Goal: Task Accomplishment & Management: Manage account settings

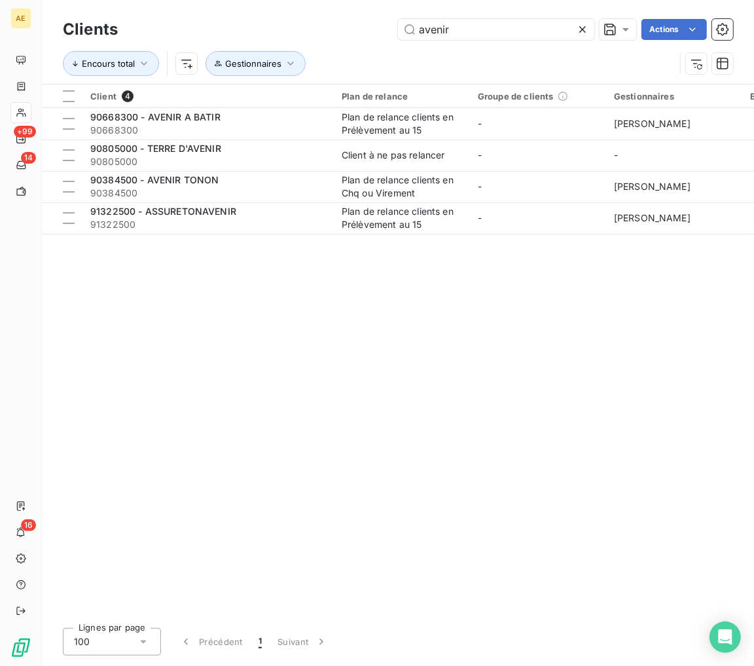
drag, startPoint x: 458, startPoint y: 29, endPoint x: 272, endPoint y: 5, distance: 188.2
click at [284, 7] on div "Clients avenir Actions Encours total Gestionnaires" at bounding box center [398, 42] width 712 height 84
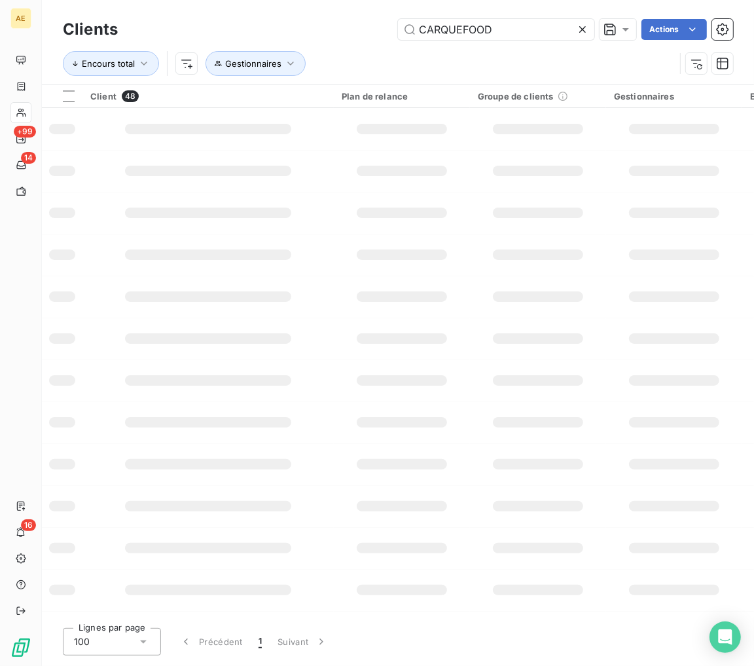
type input "CARQUEFOOD"
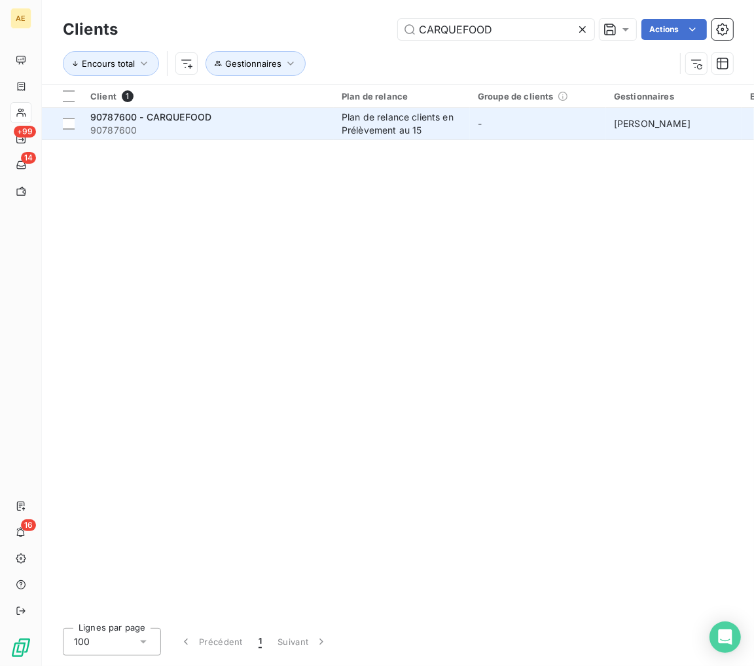
click at [261, 129] on span "90787600" at bounding box center [208, 130] width 236 height 13
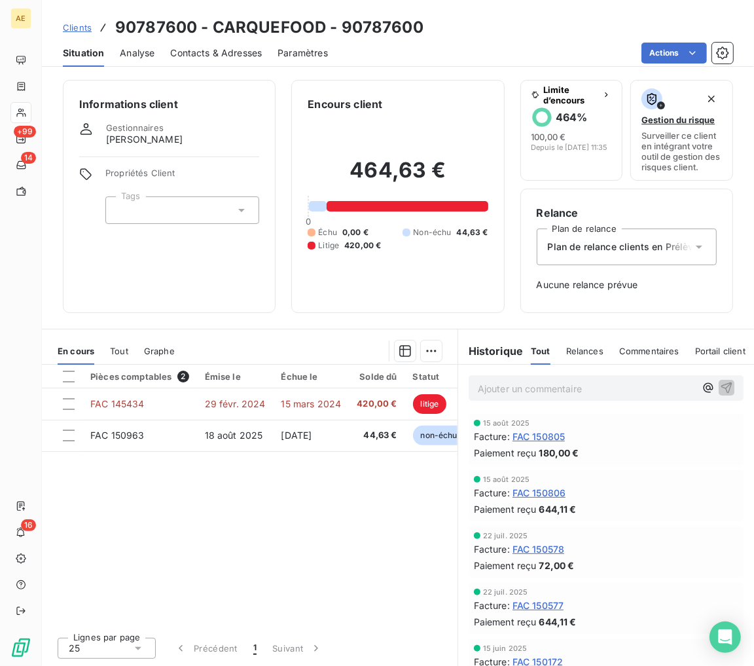
click at [81, 28] on span "Clients" at bounding box center [77, 27] width 29 height 10
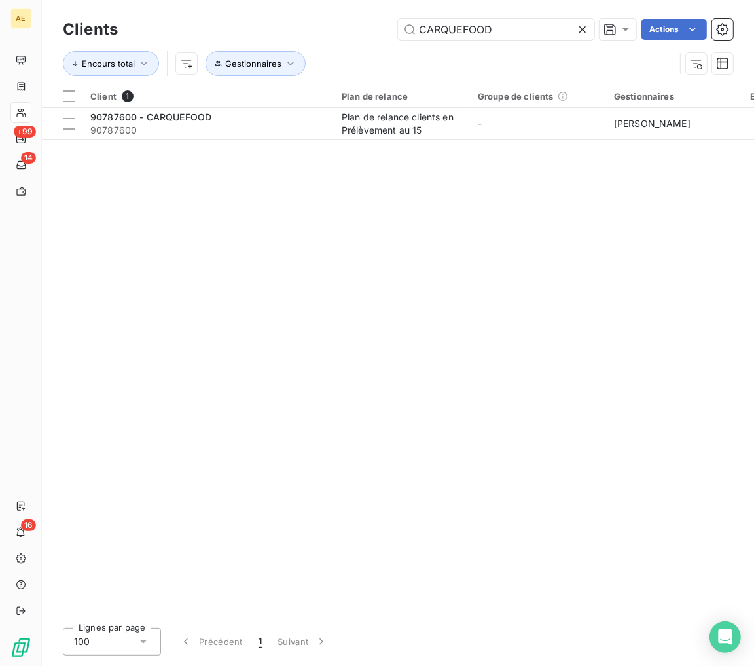
drag, startPoint x: 496, startPoint y: 29, endPoint x: 394, endPoint y: 29, distance: 101.5
click at [394, 29] on div "CARQUEFOOD Actions" at bounding box center [434, 29] width 600 height 21
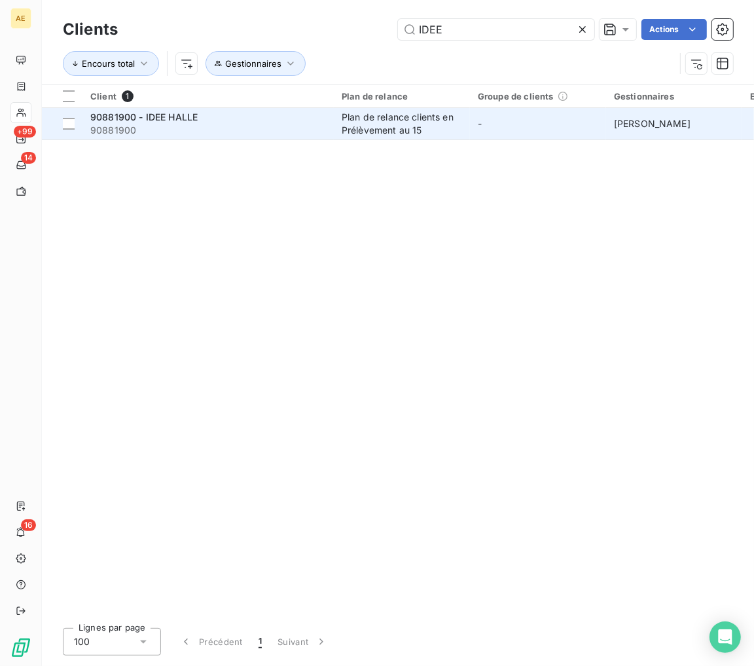
type input "IDEE"
click at [314, 129] on span "90881900" at bounding box center [208, 130] width 236 height 13
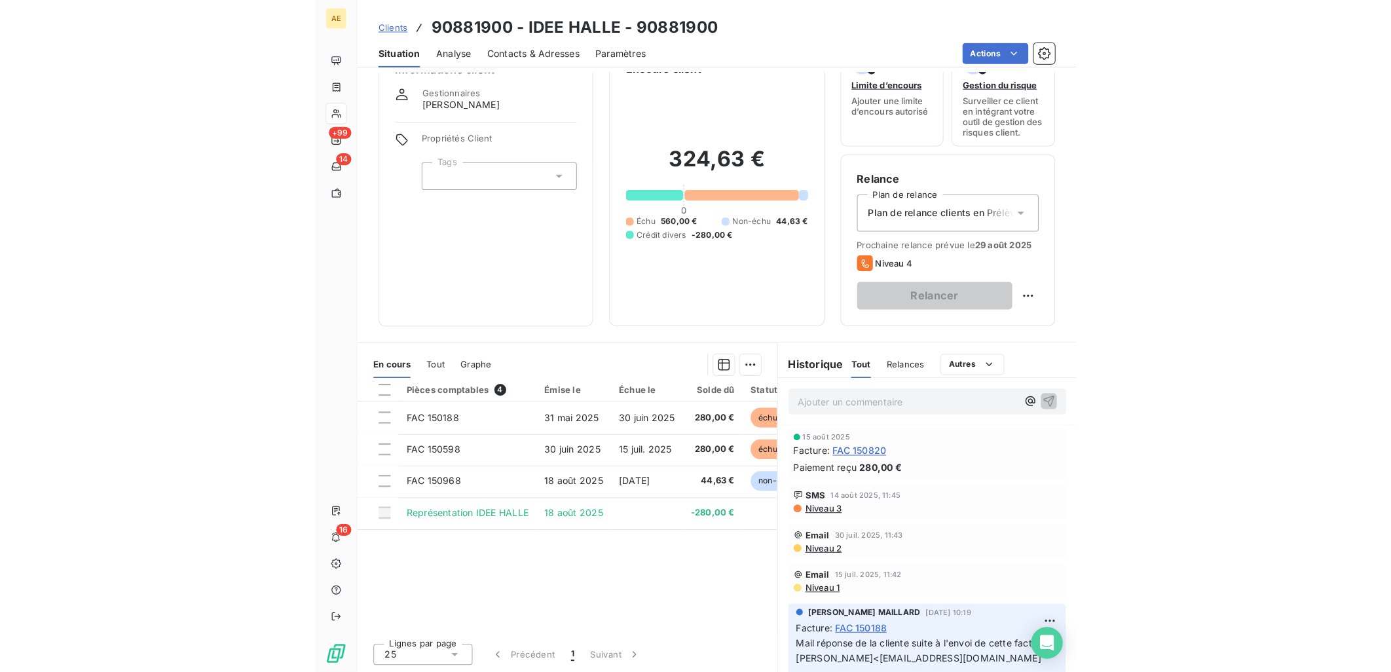
scroll to position [13, 0]
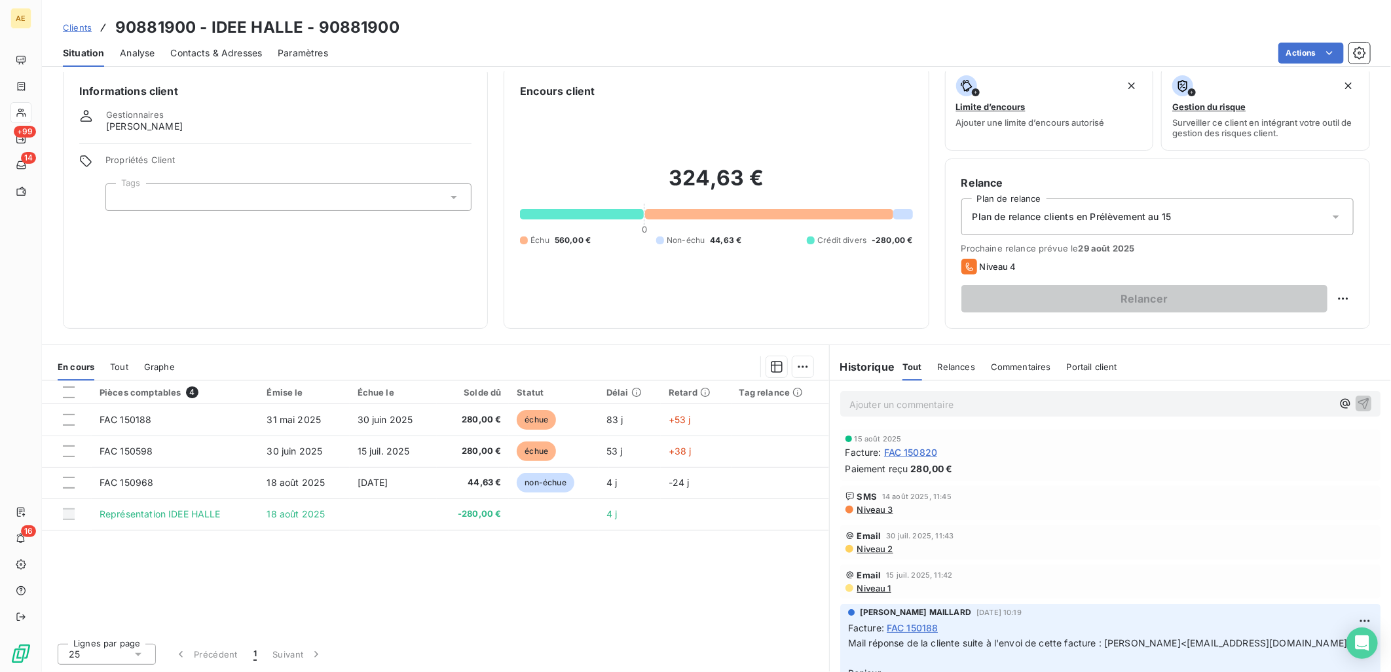
click at [754, 507] on span "Niveau 3" at bounding box center [874, 509] width 37 height 10
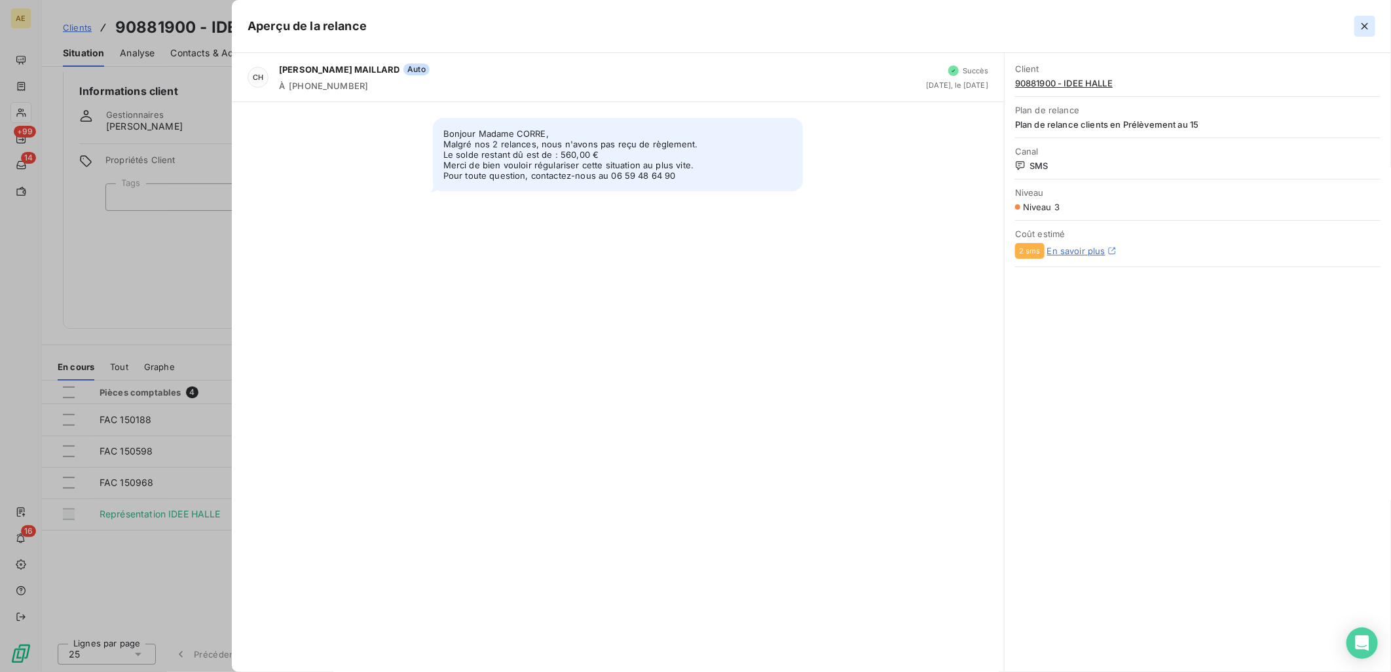
click at [754, 31] on icon "button" at bounding box center [1364, 26] width 13 height 13
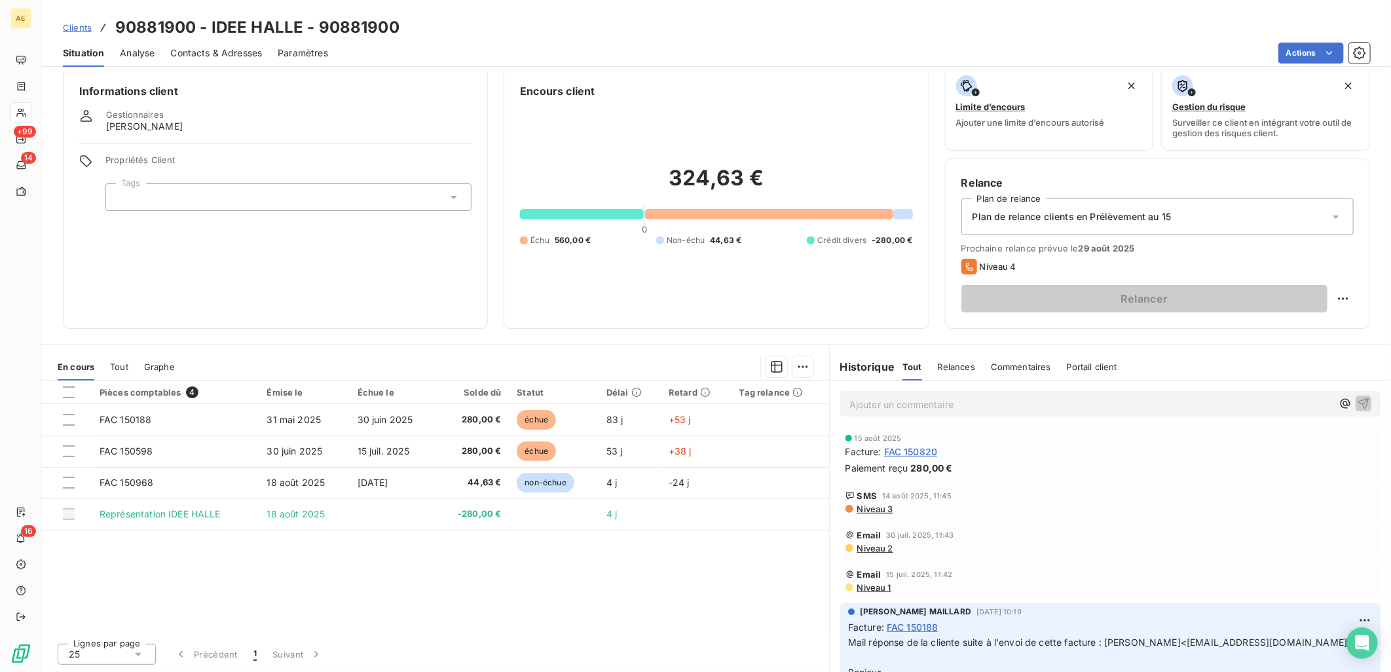
scroll to position [0, 0]
click at [399, 600] on div "Pièces comptables 4 Émise le Échue le Solde dû Statut Délai Retard Tag relance …" at bounding box center [435, 506] width 787 height 252
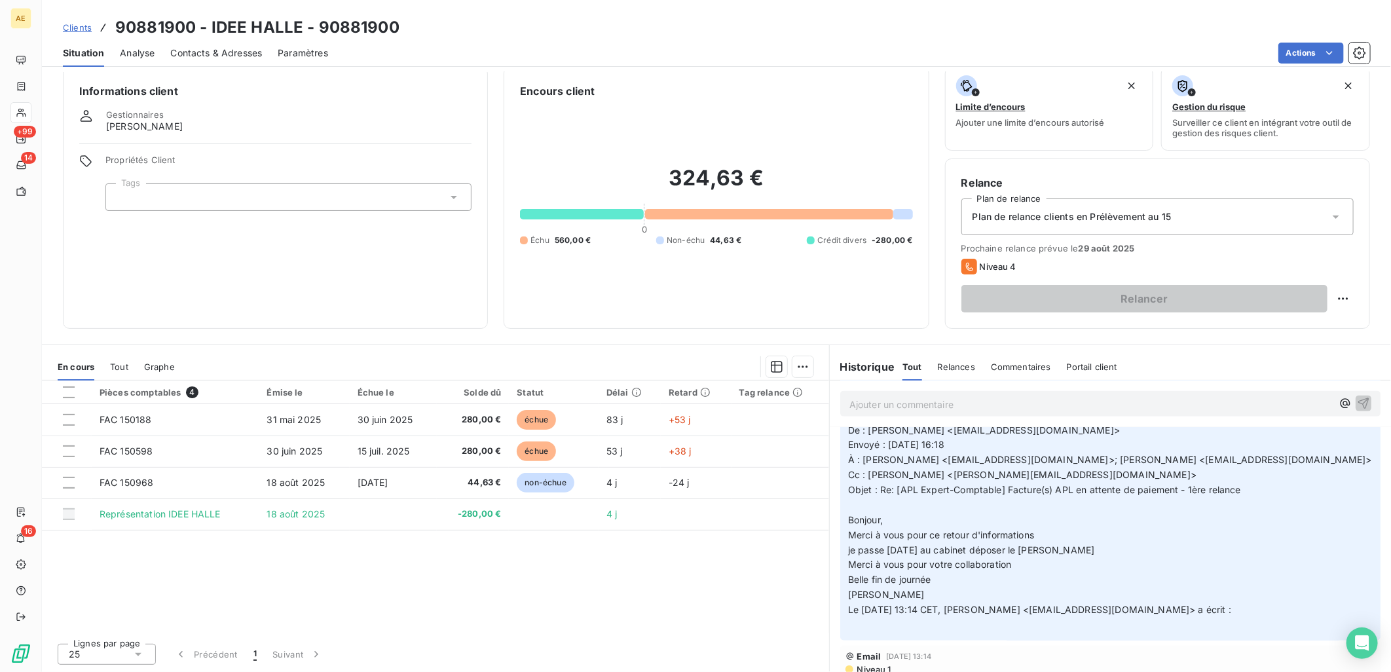
scroll to position [1163, 0]
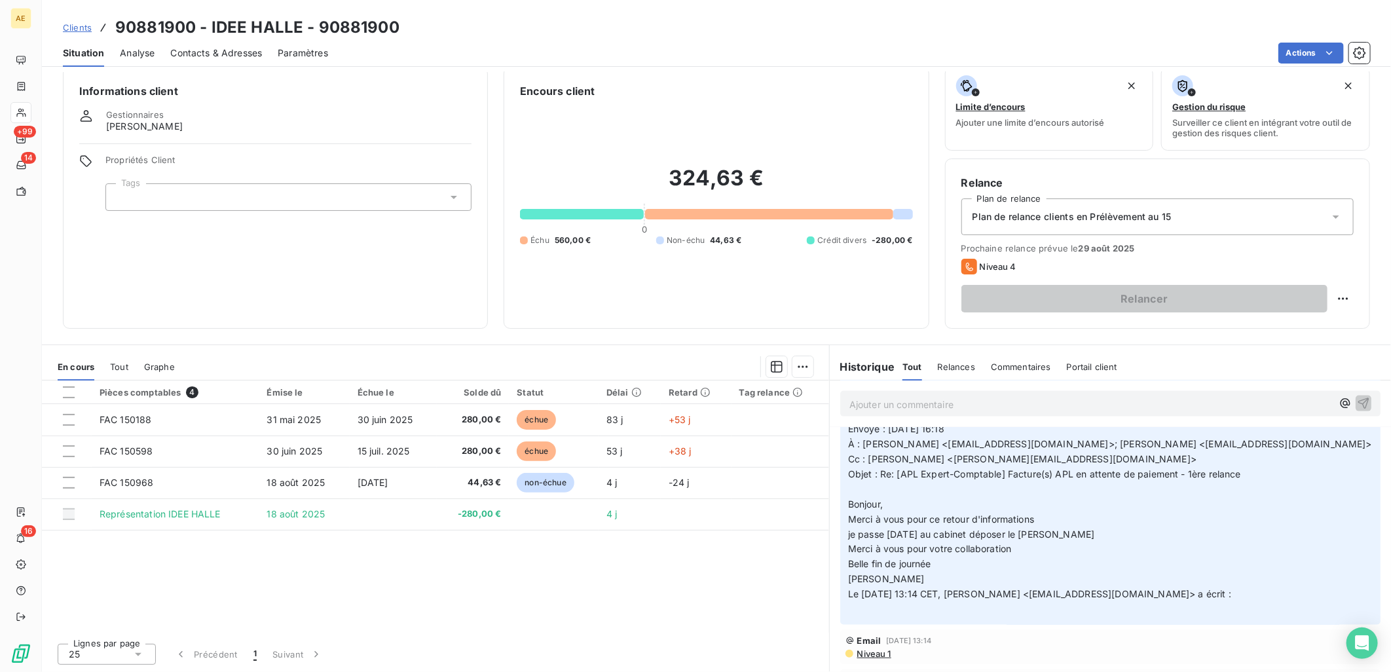
click at [232, 52] on span "Contacts & Adresses" at bounding box center [216, 52] width 92 height 13
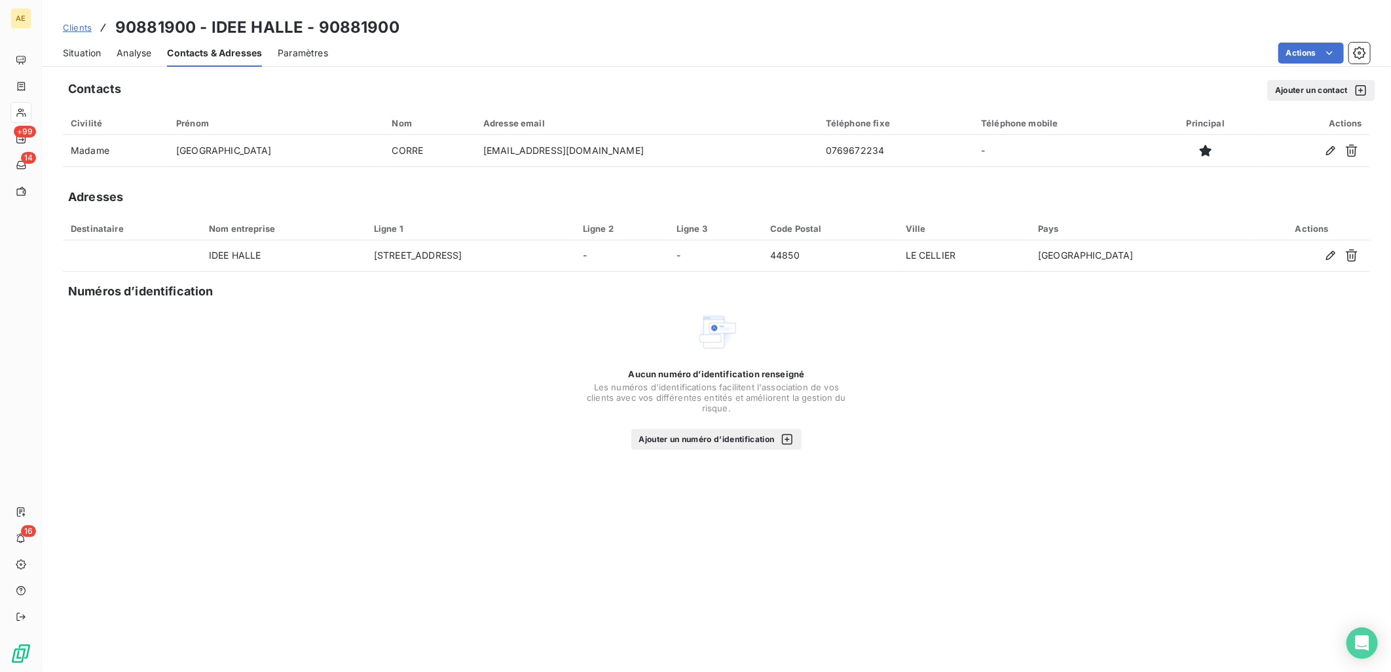
click at [85, 50] on span "Situation" at bounding box center [82, 52] width 38 height 13
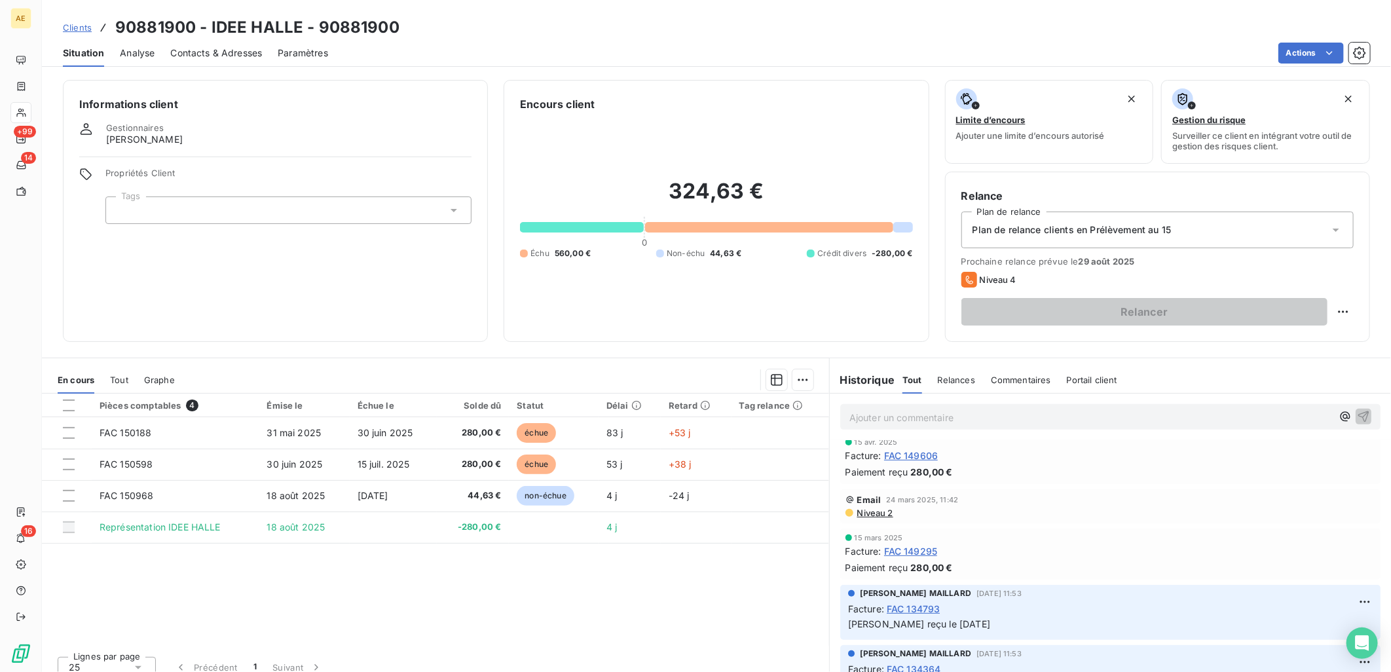
scroll to position [436, 0]
click at [754, 228] on icon at bounding box center [1335, 229] width 13 height 13
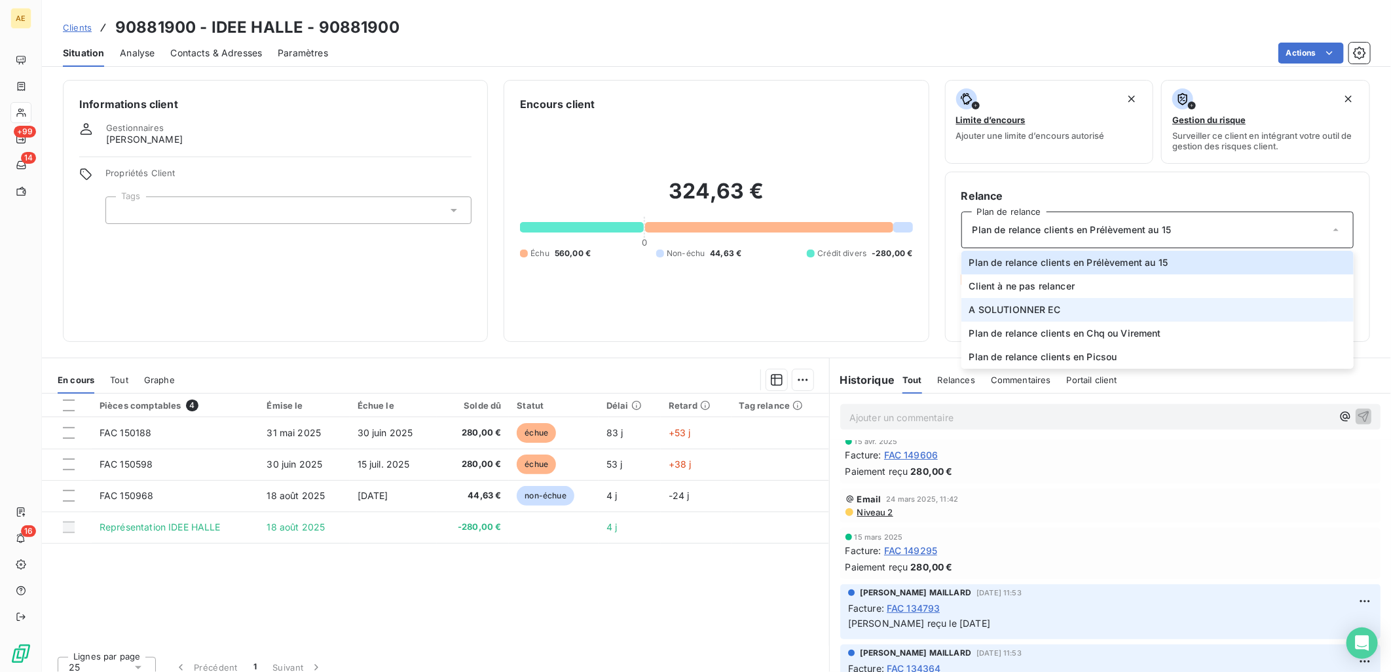
click at [754, 301] on li "A SOLUTIONNER EC" at bounding box center [1157, 310] width 392 height 24
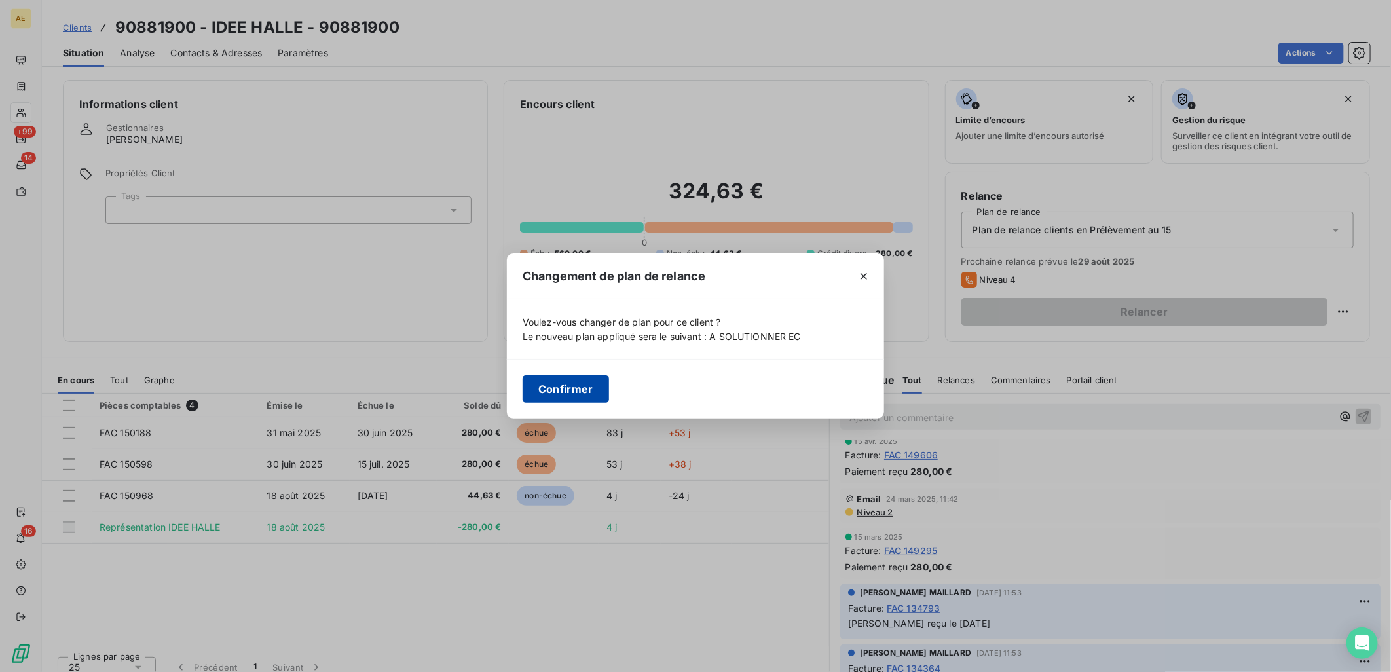
click at [578, 383] on button "Confirmer" at bounding box center [565, 388] width 86 height 27
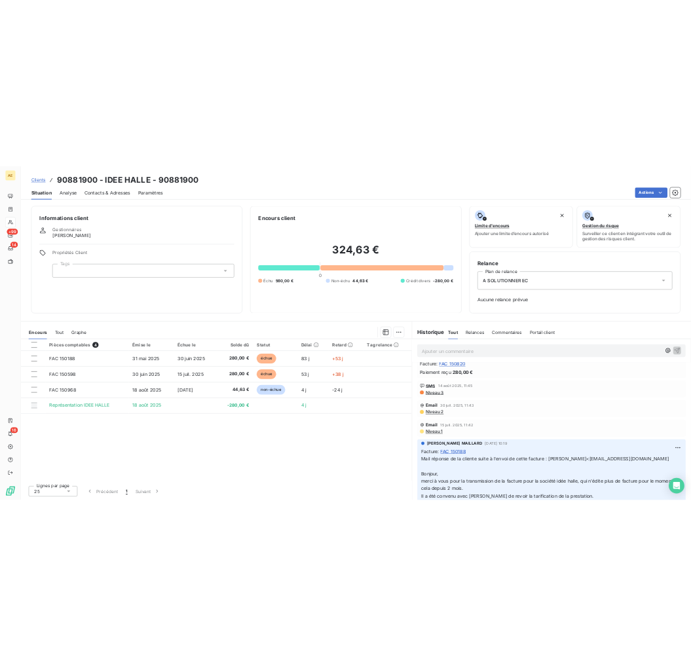
scroll to position [0, 0]
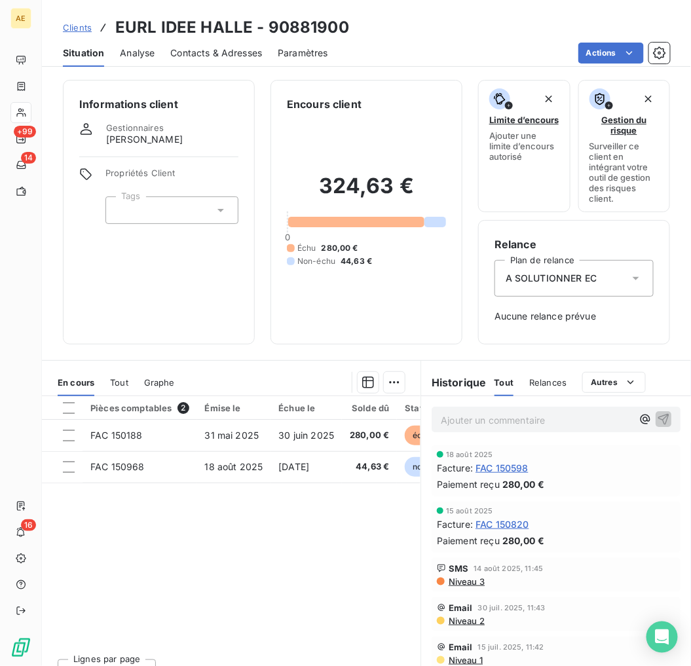
click at [70, 28] on span "Clients" at bounding box center [77, 27] width 29 height 10
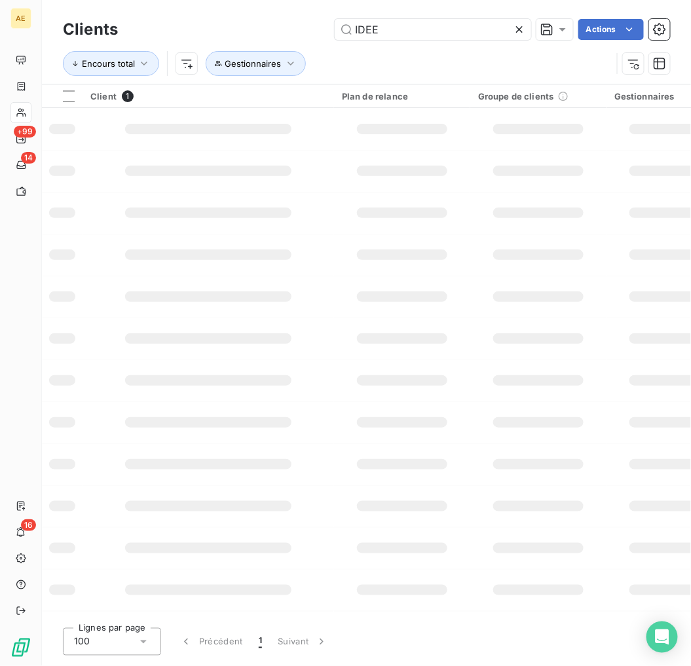
drag, startPoint x: 494, startPoint y: 35, endPoint x: -4, endPoint y: 48, distance: 497.7
click at [0, 48] on html "AE +99 14 16 Clients IDEE Actions Encours total Gestionnaires Client 1 Plan de …" at bounding box center [345, 333] width 691 height 666
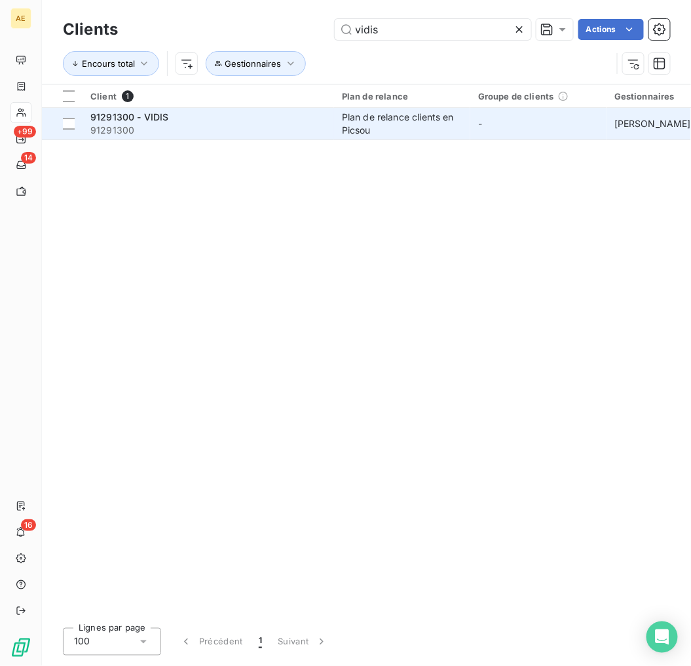
type input "vidis"
click at [206, 127] on span "91291300" at bounding box center [208, 130] width 236 height 13
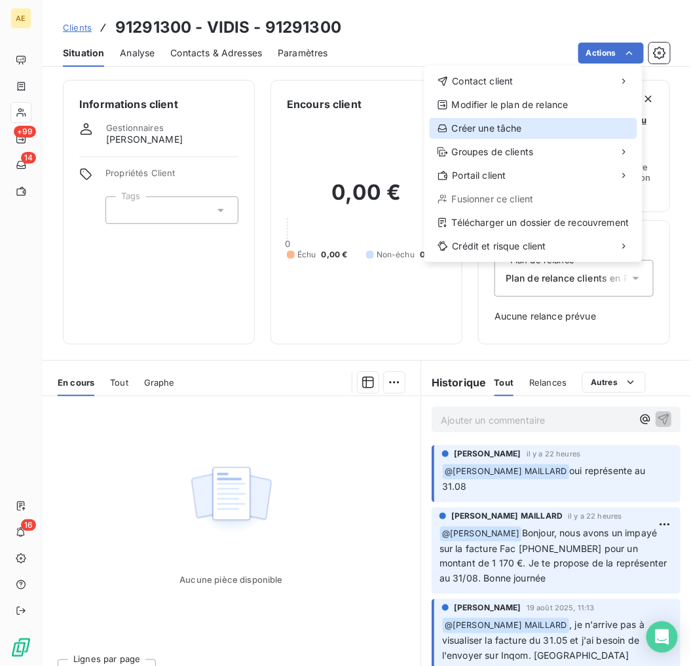
click at [512, 120] on div "Créer une tâche" at bounding box center [533, 128] width 208 height 21
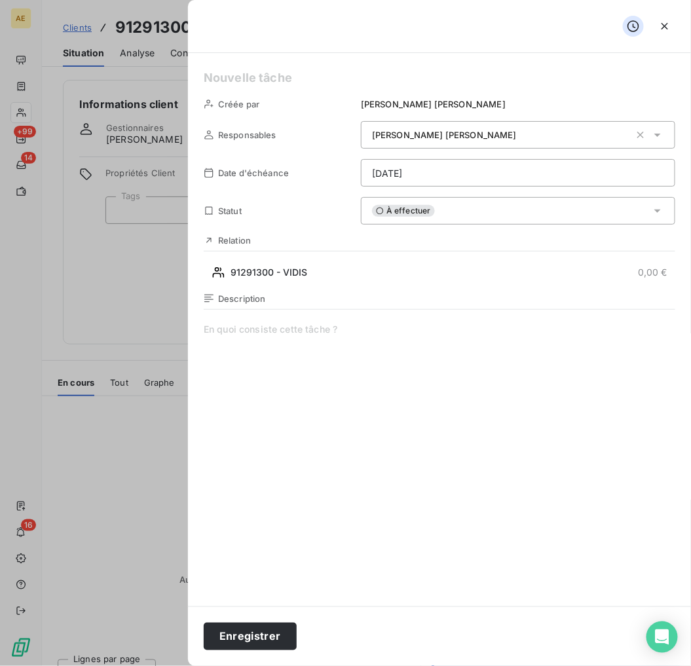
click at [660, 172] on html "AE +99 14 16 Clients 91291300 - VIDIS - 91291300 Situation Analyse Contacts & A…" at bounding box center [345, 333] width 691 height 666
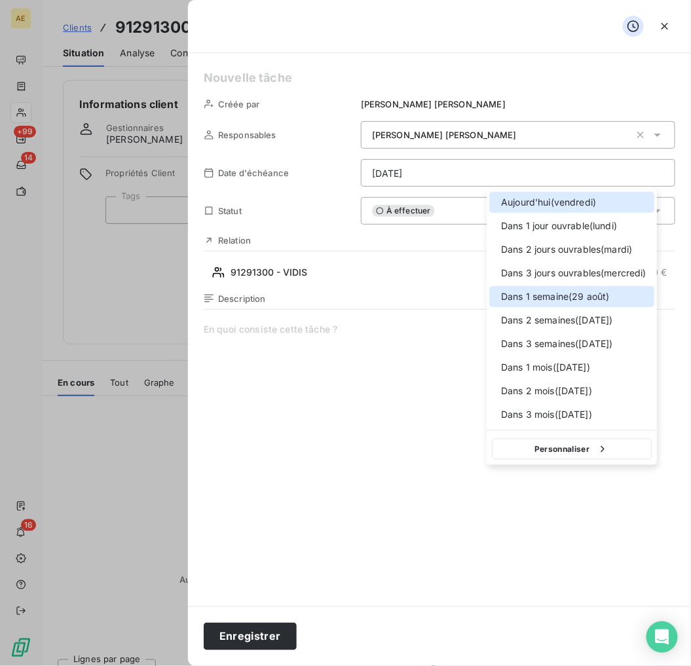
click at [497, 297] on div at bounding box center [497, 297] width 0 height 0
type input "29/08/2025"
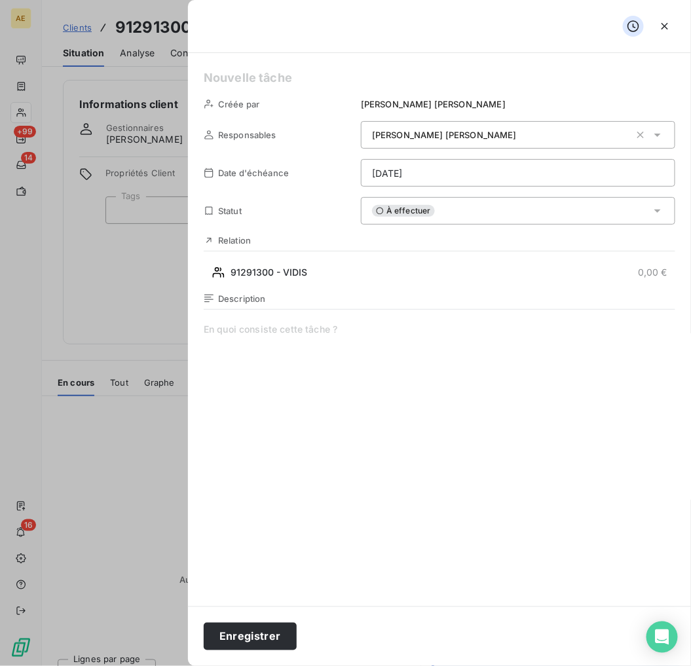
click at [271, 337] on span at bounding box center [439, 448] width 471 height 251
click at [273, 636] on button "Enregistrer" at bounding box center [250, 636] width 93 height 27
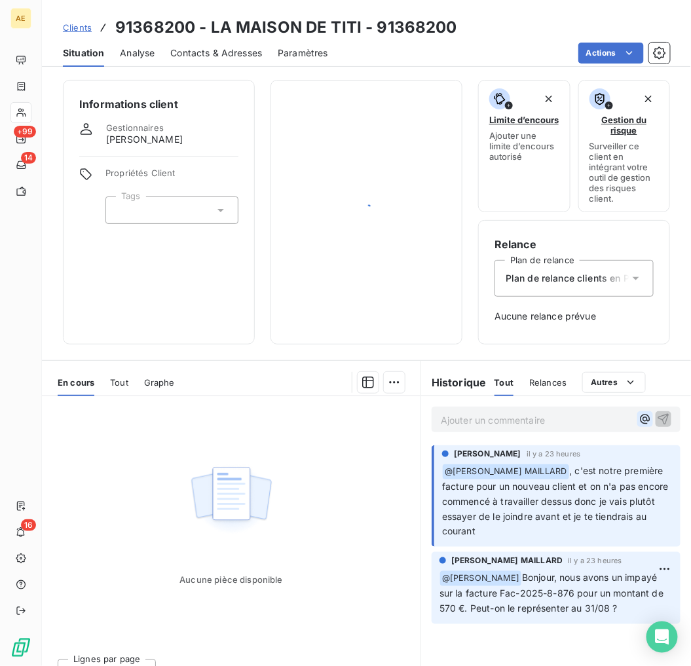
click at [638, 420] on icon "button" at bounding box center [644, 418] width 13 height 13
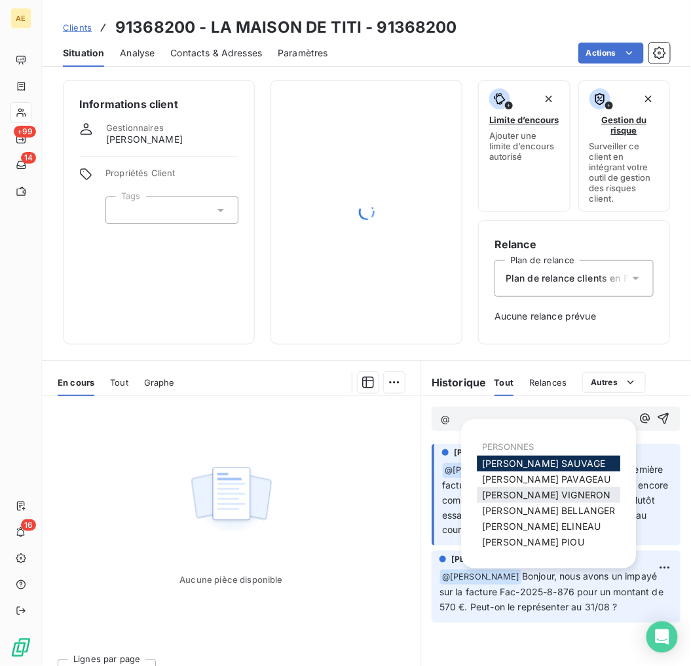
click at [557, 496] on span "[PERSON_NAME]" at bounding box center [546, 494] width 128 height 11
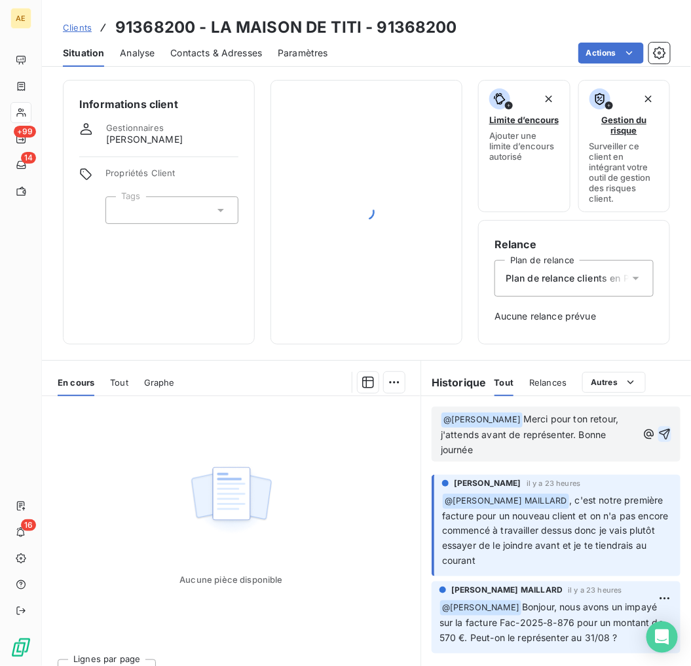
click at [658, 432] on icon "button" at bounding box center [664, 434] width 13 height 13
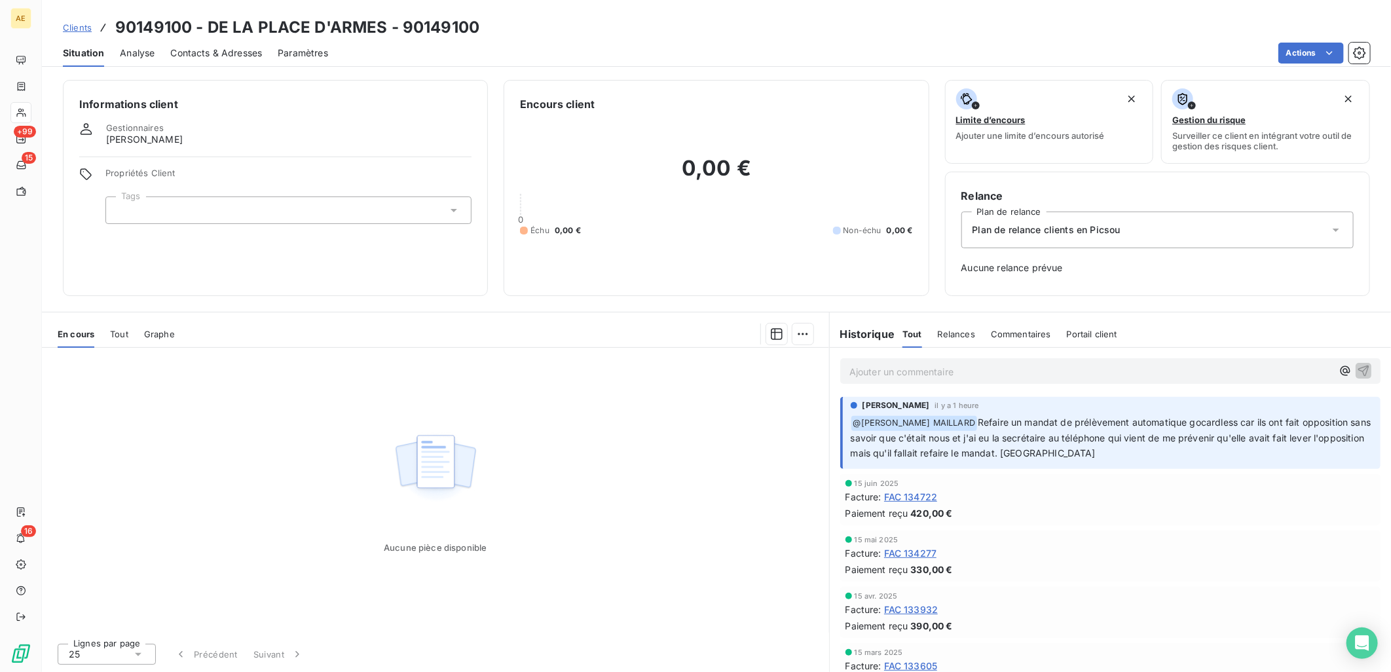
click at [247, 53] on span "Contacts & Adresses" at bounding box center [216, 52] width 92 height 13
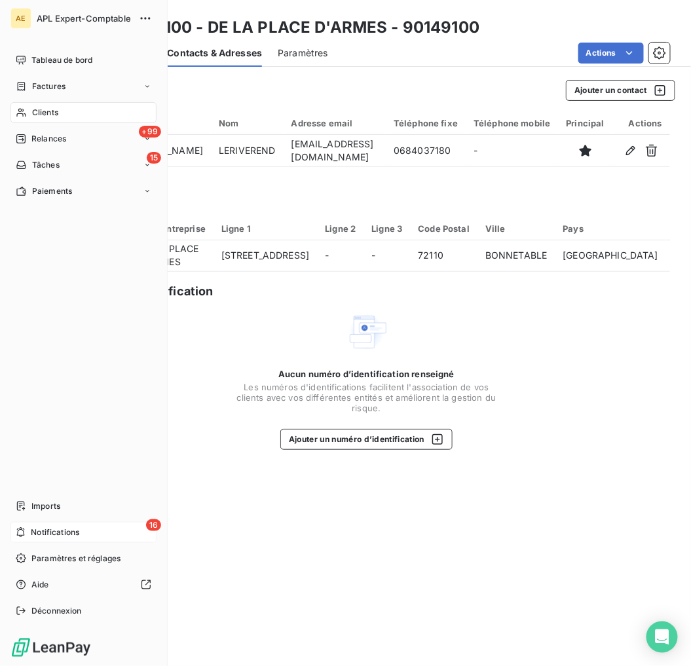
click at [67, 535] on span "Notifications" at bounding box center [55, 532] width 48 height 12
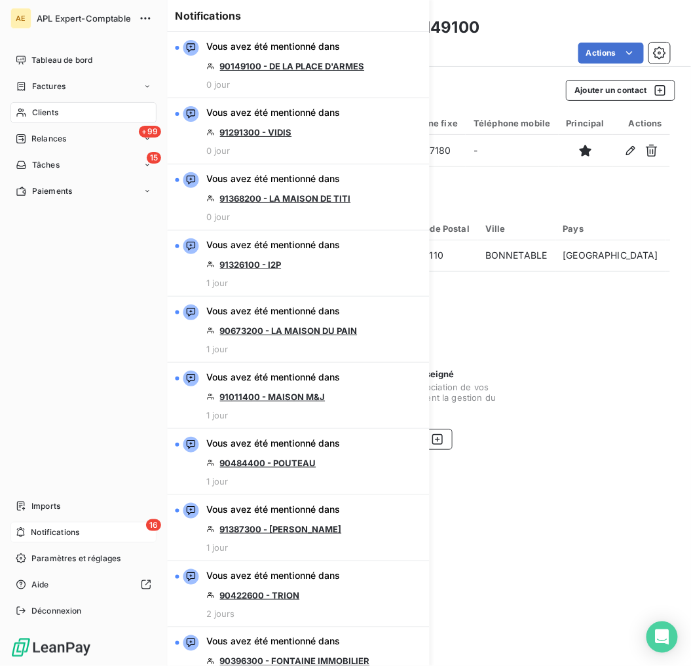
click at [67, 535] on span "Notifications" at bounding box center [55, 532] width 48 height 12
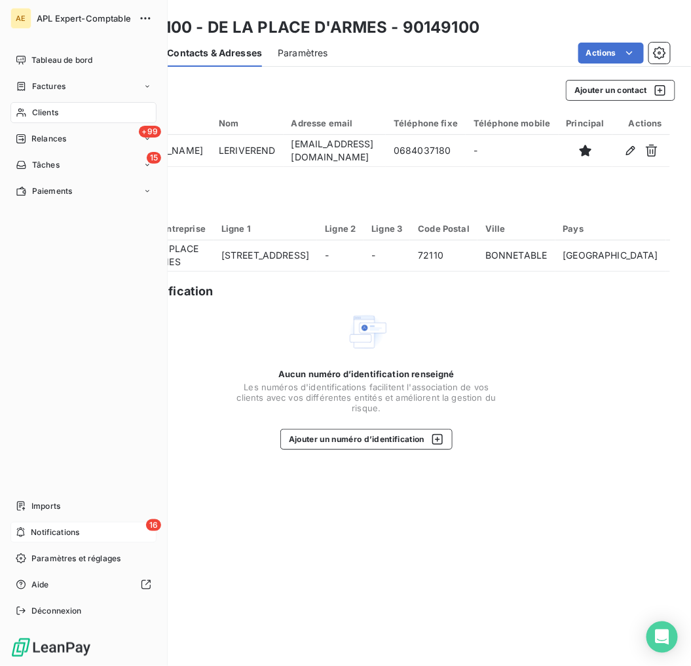
click at [67, 535] on span "Notifications" at bounding box center [55, 532] width 48 height 12
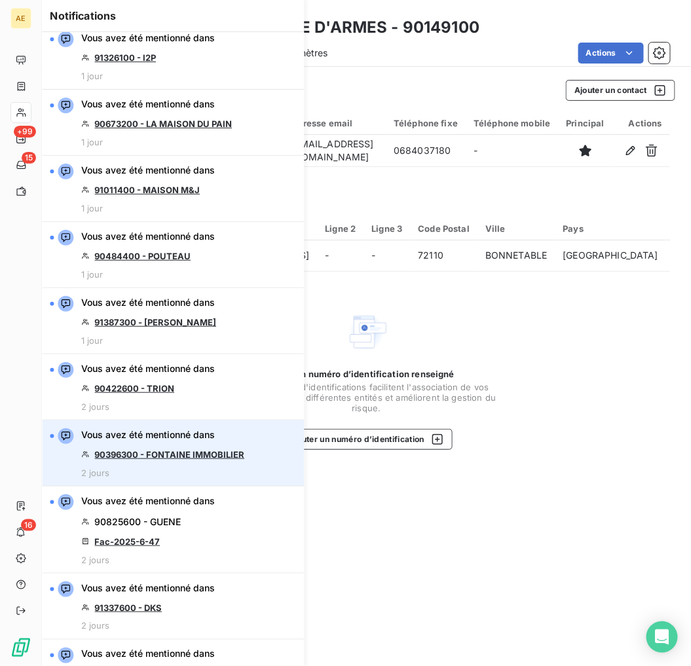
scroll to position [291, 0]
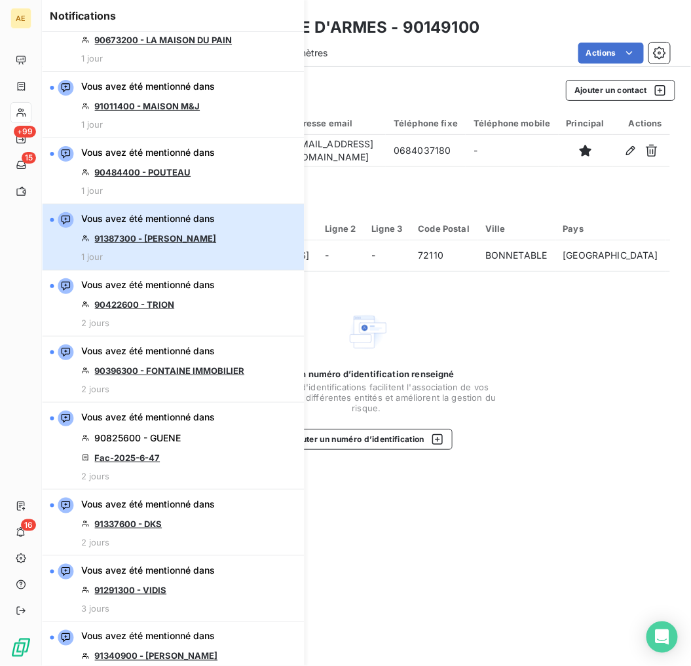
click at [216, 246] on div "Vous avez été mentionné dans 91387300 - JARRIER PAUL-EDOUARD 1 jour" at bounding box center [148, 237] width 135 height 50
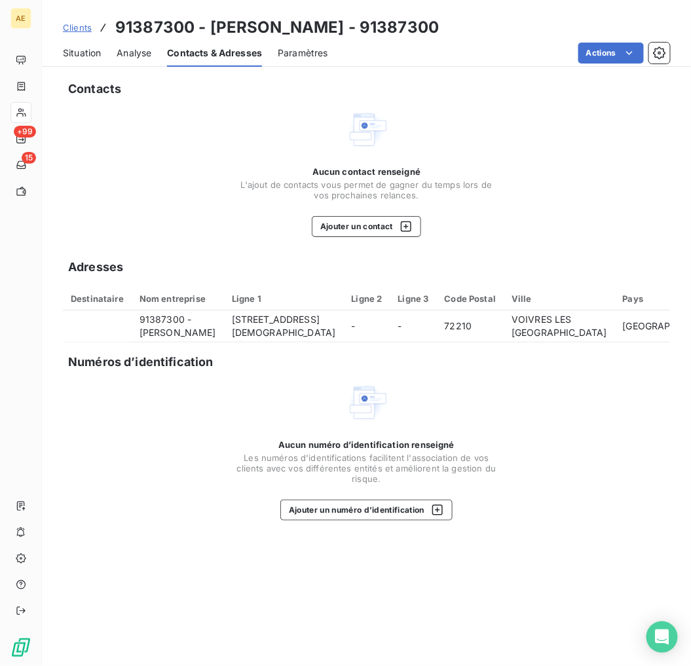
click at [80, 45] on div "Situation" at bounding box center [82, 52] width 38 height 27
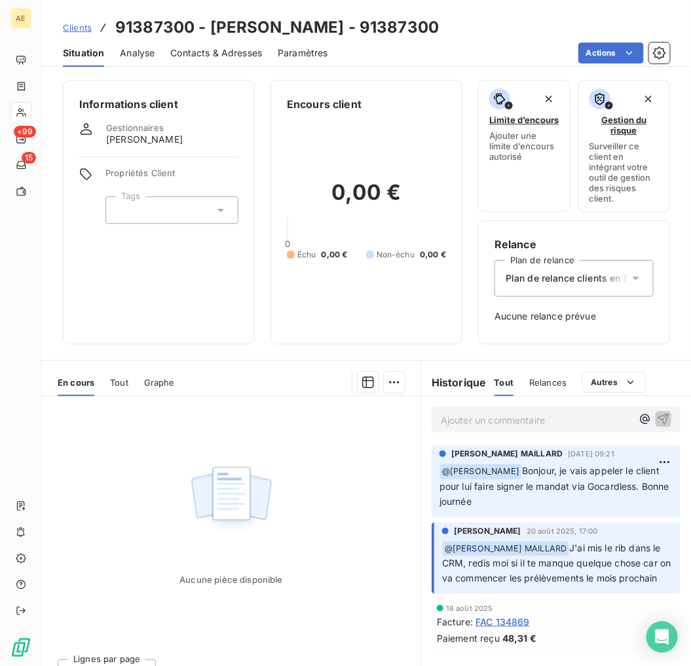
click at [73, 30] on span "Clients" at bounding box center [77, 27] width 29 height 10
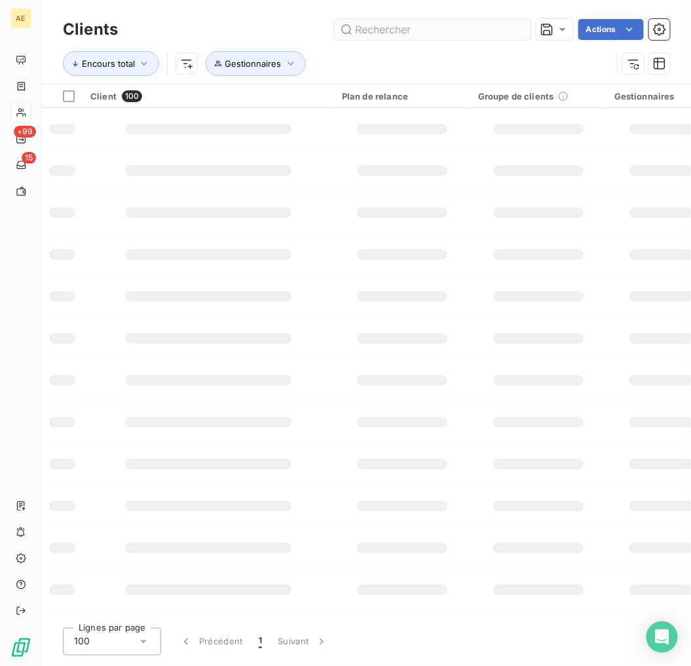
click at [450, 35] on input "text" at bounding box center [433, 29] width 196 height 21
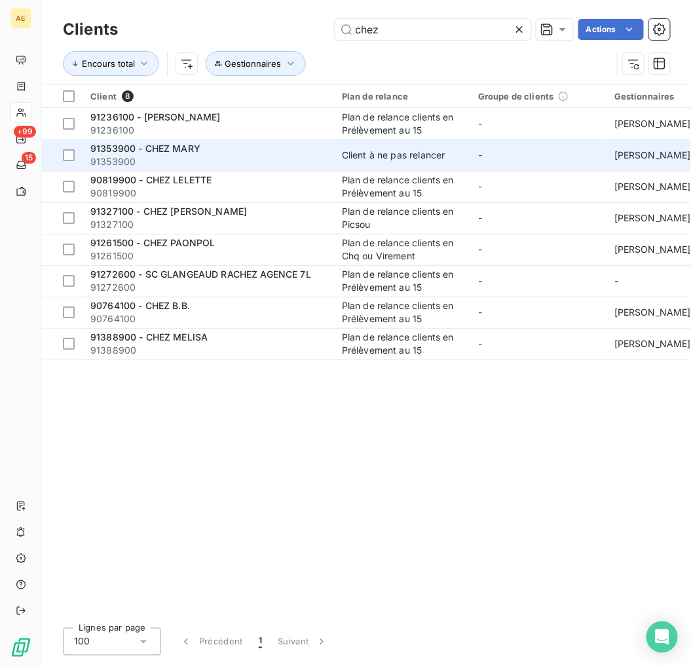
type input "chez"
click at [312, 151] on div "91353900 - CHEZ MARY" at bounding box center [208, 148] width 236 height 13
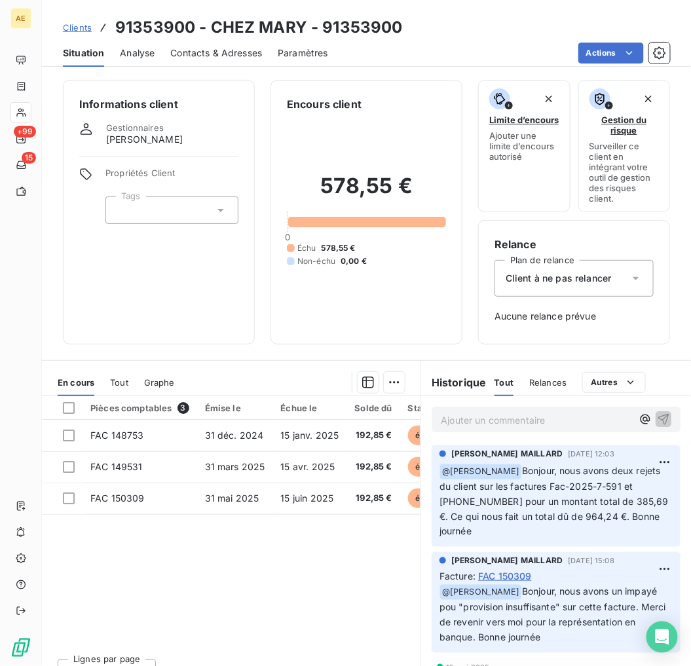
click at [77, 29] on span "Clients" at bounding box center [77, 27] width 29 height 10
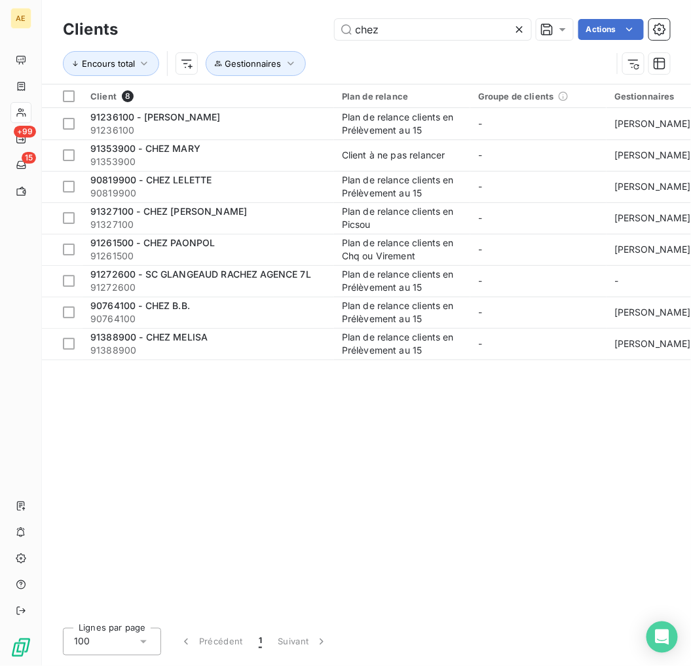
drag, startPoint x: 377, startPoint y: 26, endPoint x: 283, endPoint y: 27, distance: 93.6
click at [283, 27] on div "chez Actions" at bounding box center [402, 29] width 536 height 21
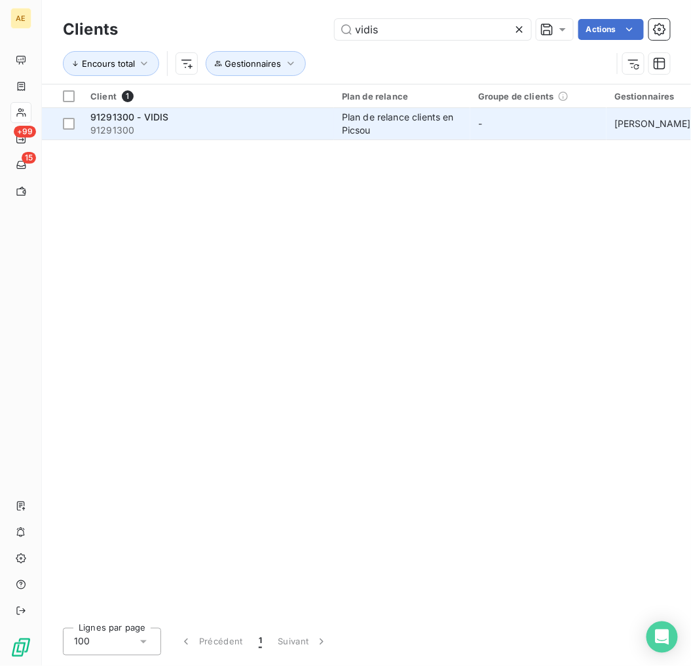
type input "vidis"
click at [299, 124] on span "91291300" at bounding box center [208, 130] width 236 height 13
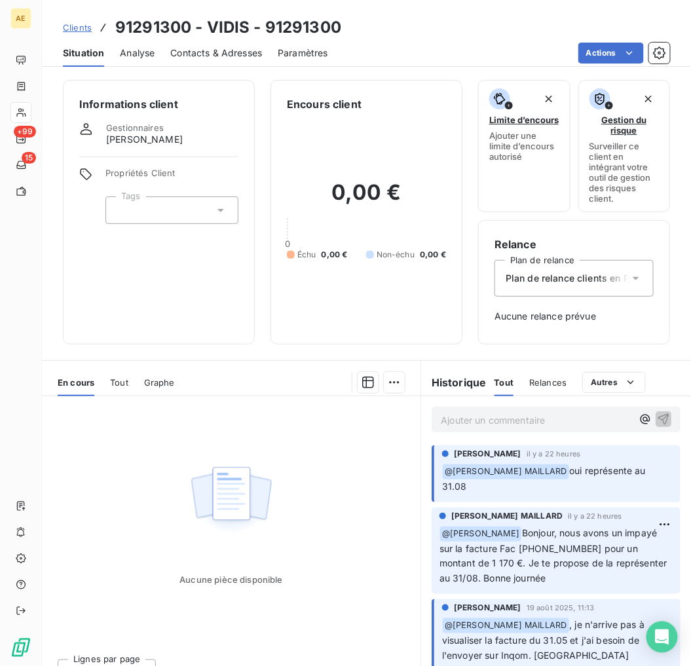
click at [79, 22] on span "Clients" at bounding box center [77, 27] width 29 height 10
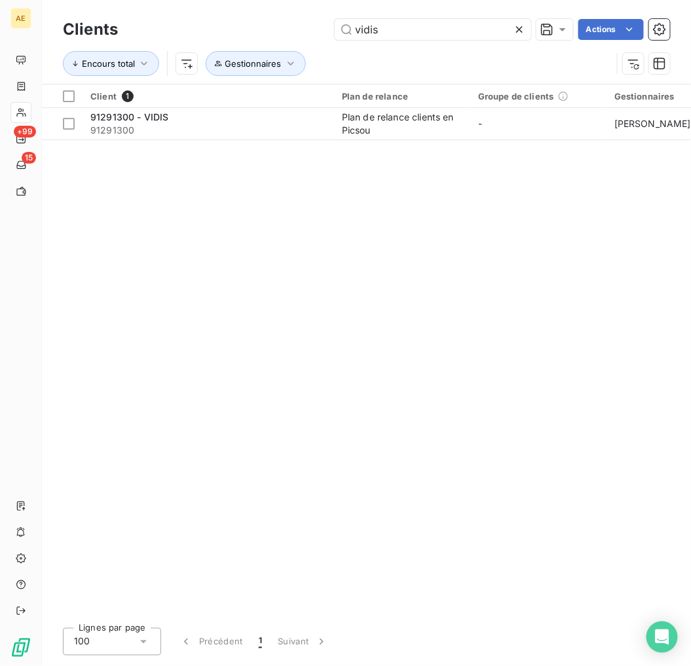
drag, startPoint x: 384, startPoint y: 37, endPoint x: 277, endPoint y: 35, distance: 107.4
click at [277, 35] on div "vidis Actions" at bounding box center [402, 29] width 536 height 21
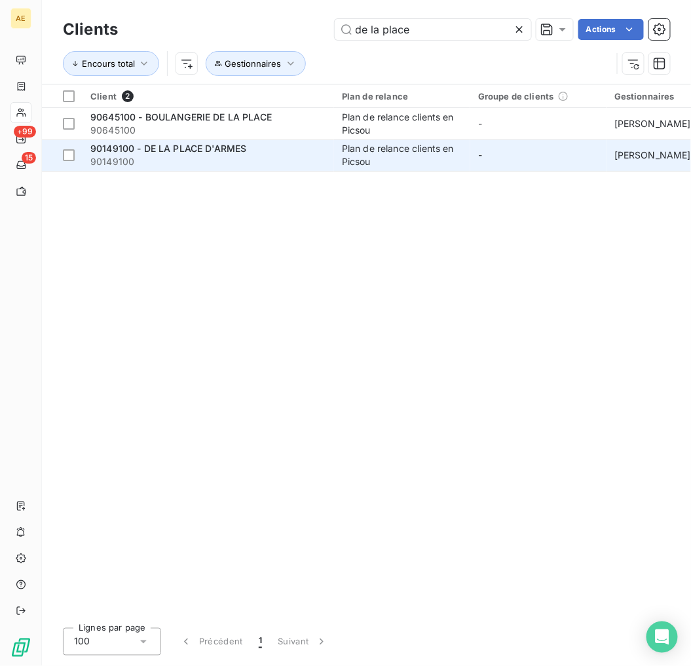
type input "de la place"
click at [273, 153] on div "90149100 - DE LA PLACE D'ARMES" at bounding box center [208, 148] width 236 height 13
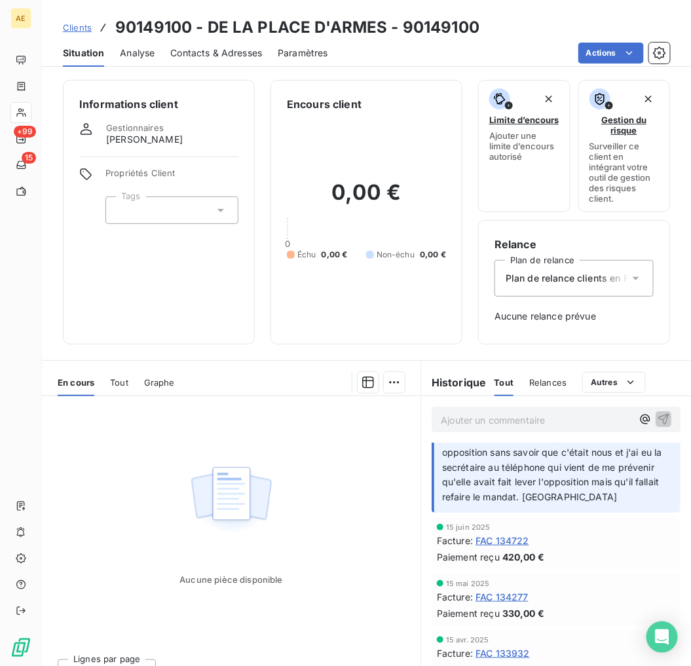
scroll to position [73, 0]
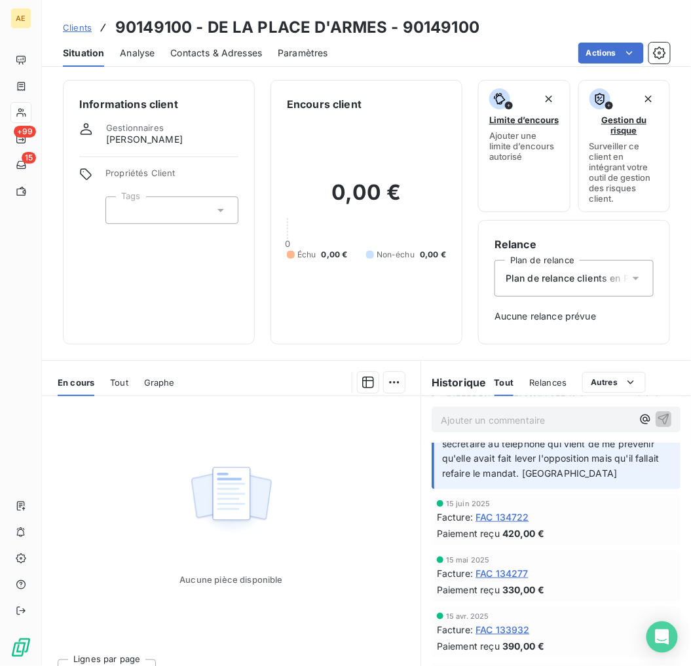
click at [505, 515] on span "FAC 134722" at bounding box center [502, 517] width 54 height 14
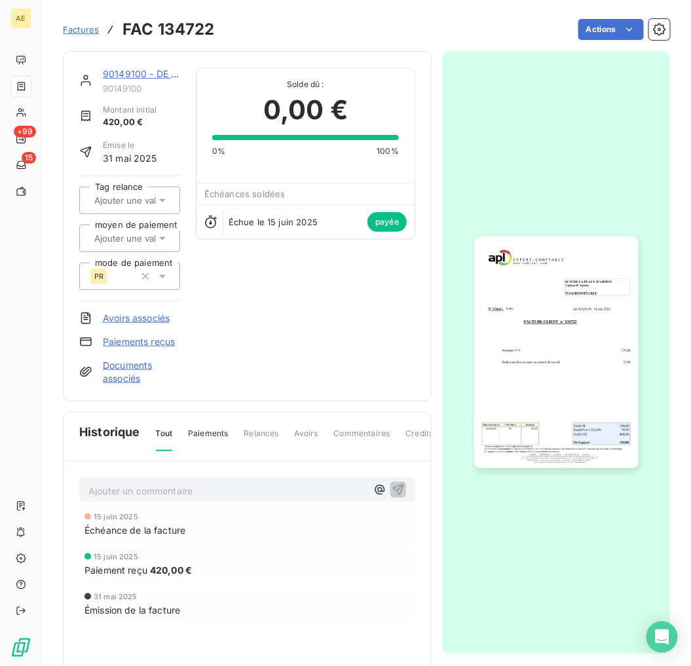
click at [129, 75] on link "90149100 - DE LA PLACE D'ARMES" at bounding box center [181, 73] width 157 height 11
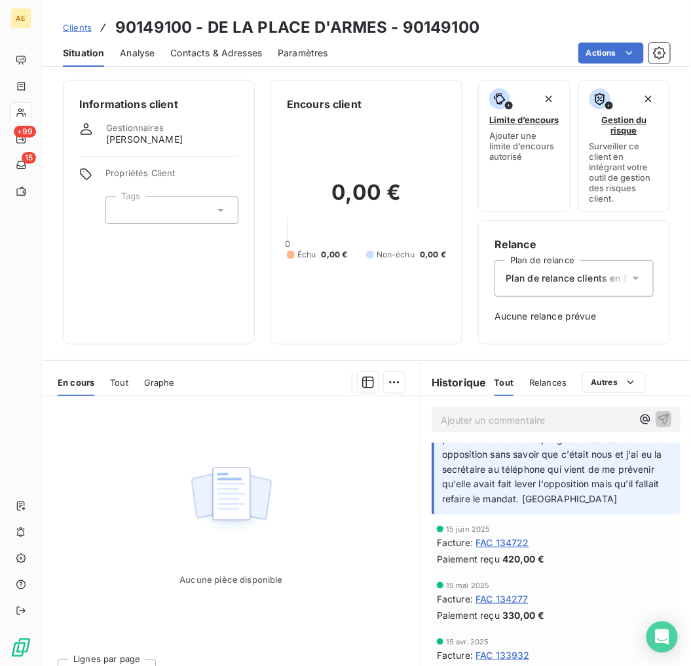
scroll to position [73, 0]
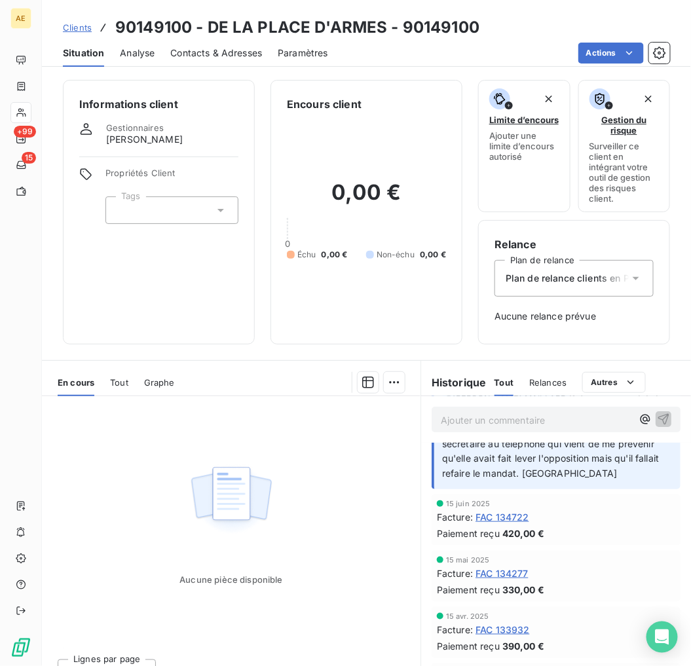
click at [494, 574] on span "FAC 134277" at bounding box center [501, 573] width 53 height 14
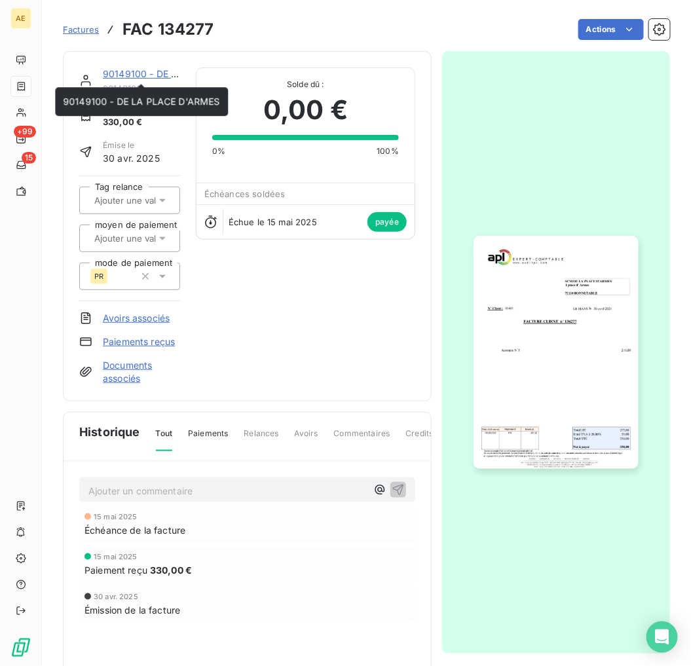
click at [120, 73] on link "90149100 - DE LA PLACE D'ARMES" at bounding box center [181, 73] width 157 height 11
